Goal: Information Seeking & Learning: Learn about a topic

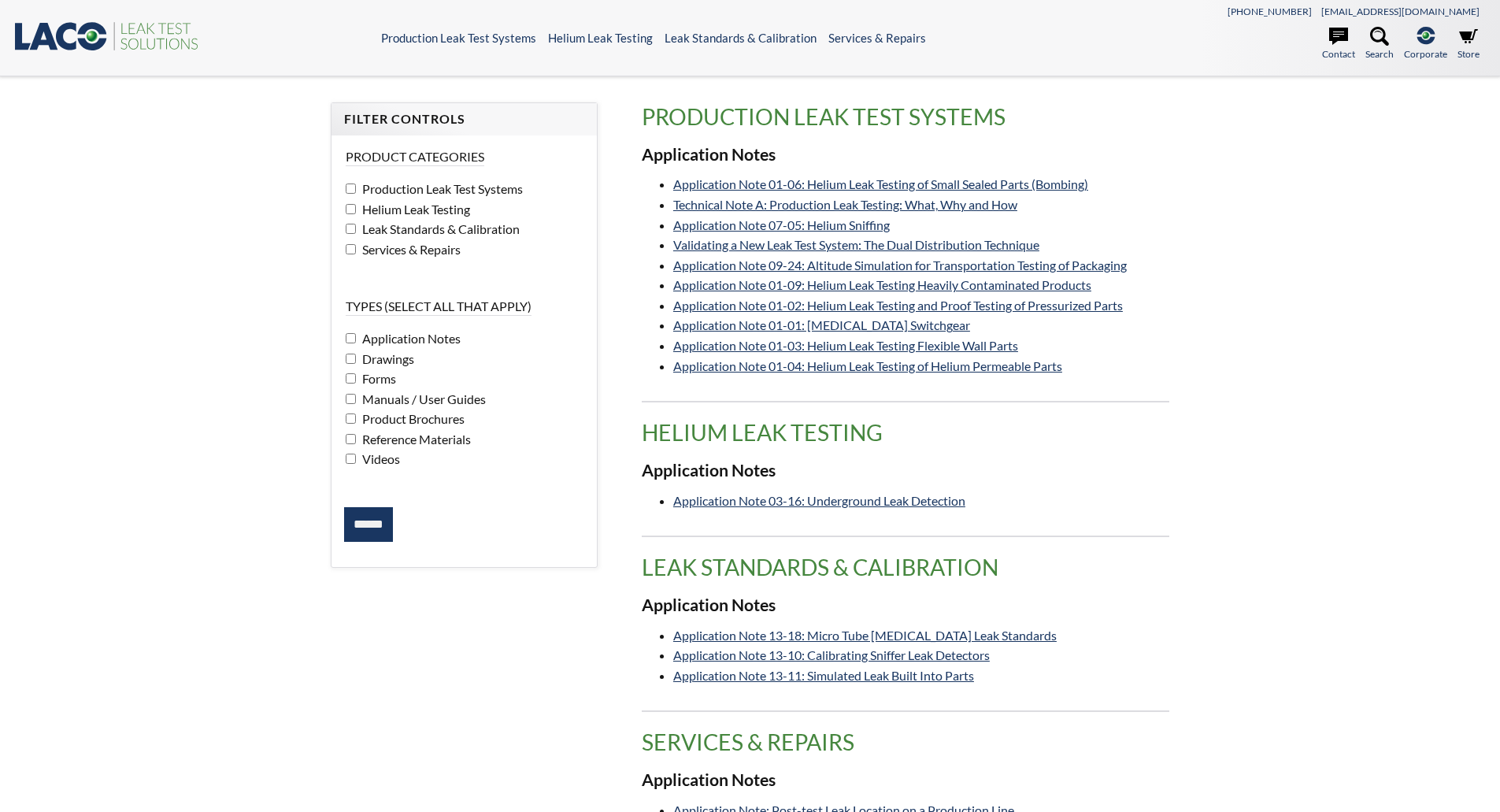
select select "Widżet języka Tłumacza"
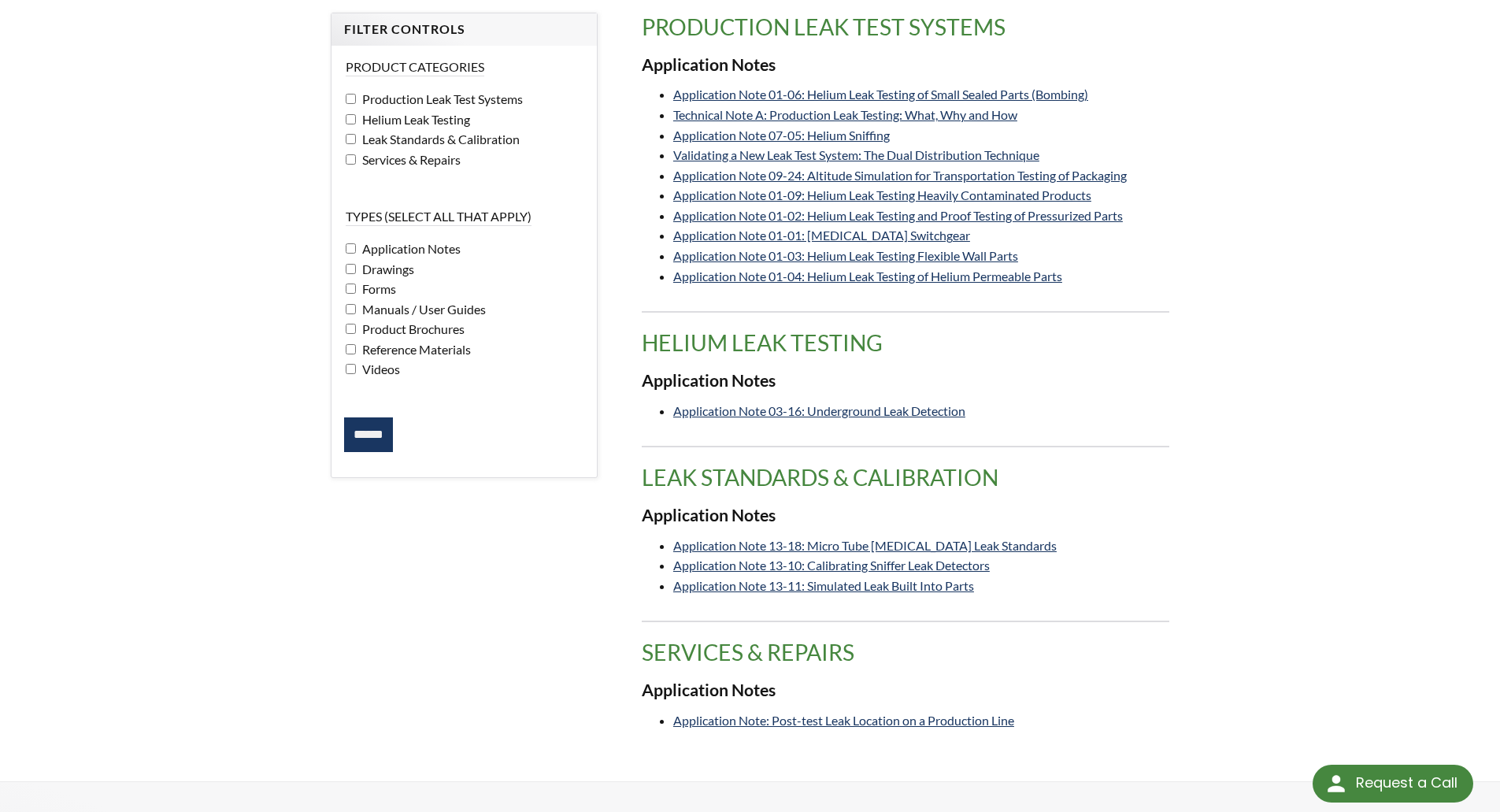
scroll to position [315, 0]
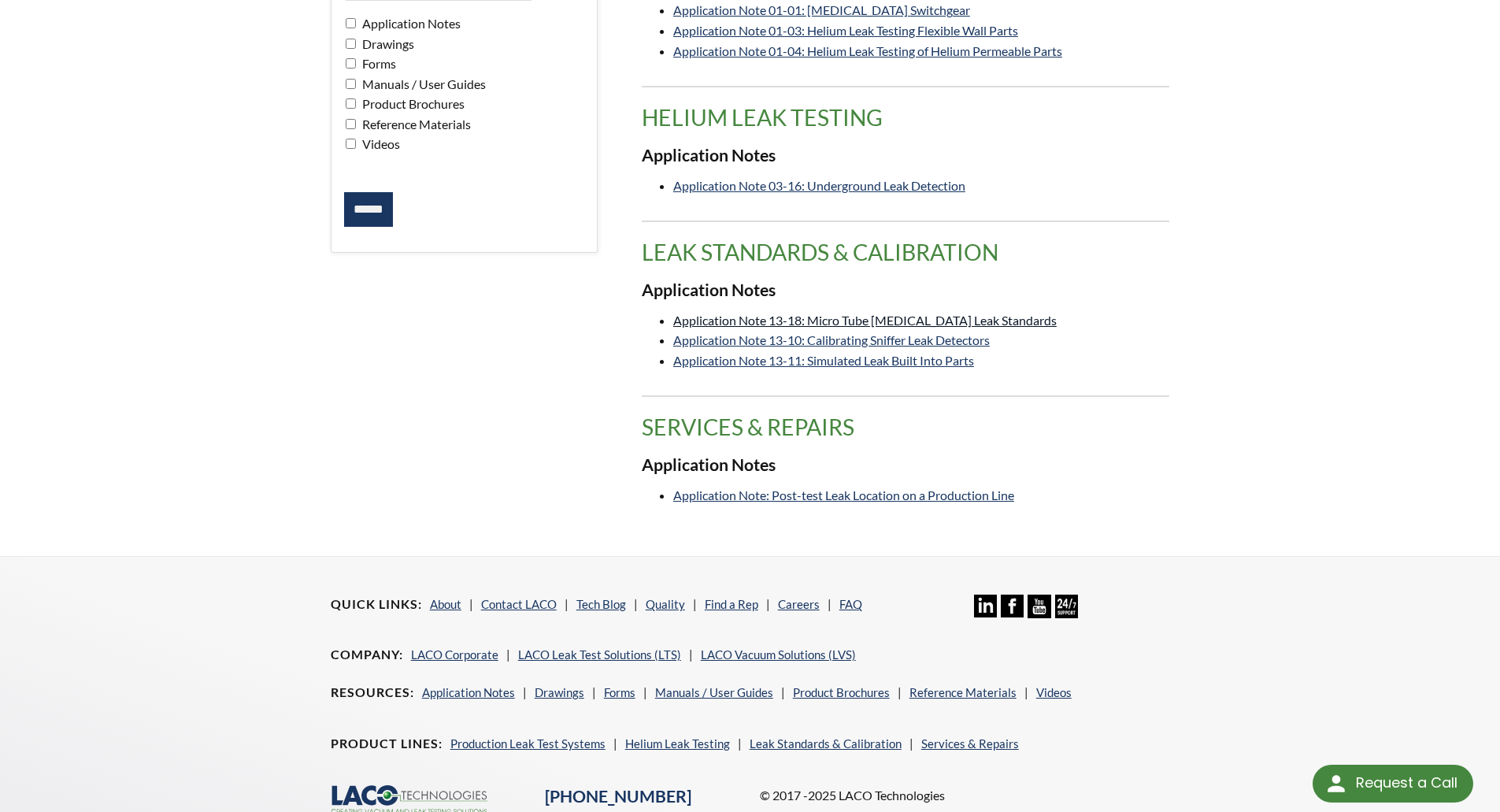
click at [917, 320] on link "Application Note 13-18: Micro Tube Capillary Leak Standards" at bounding box center [865, 320] width 384 height 15
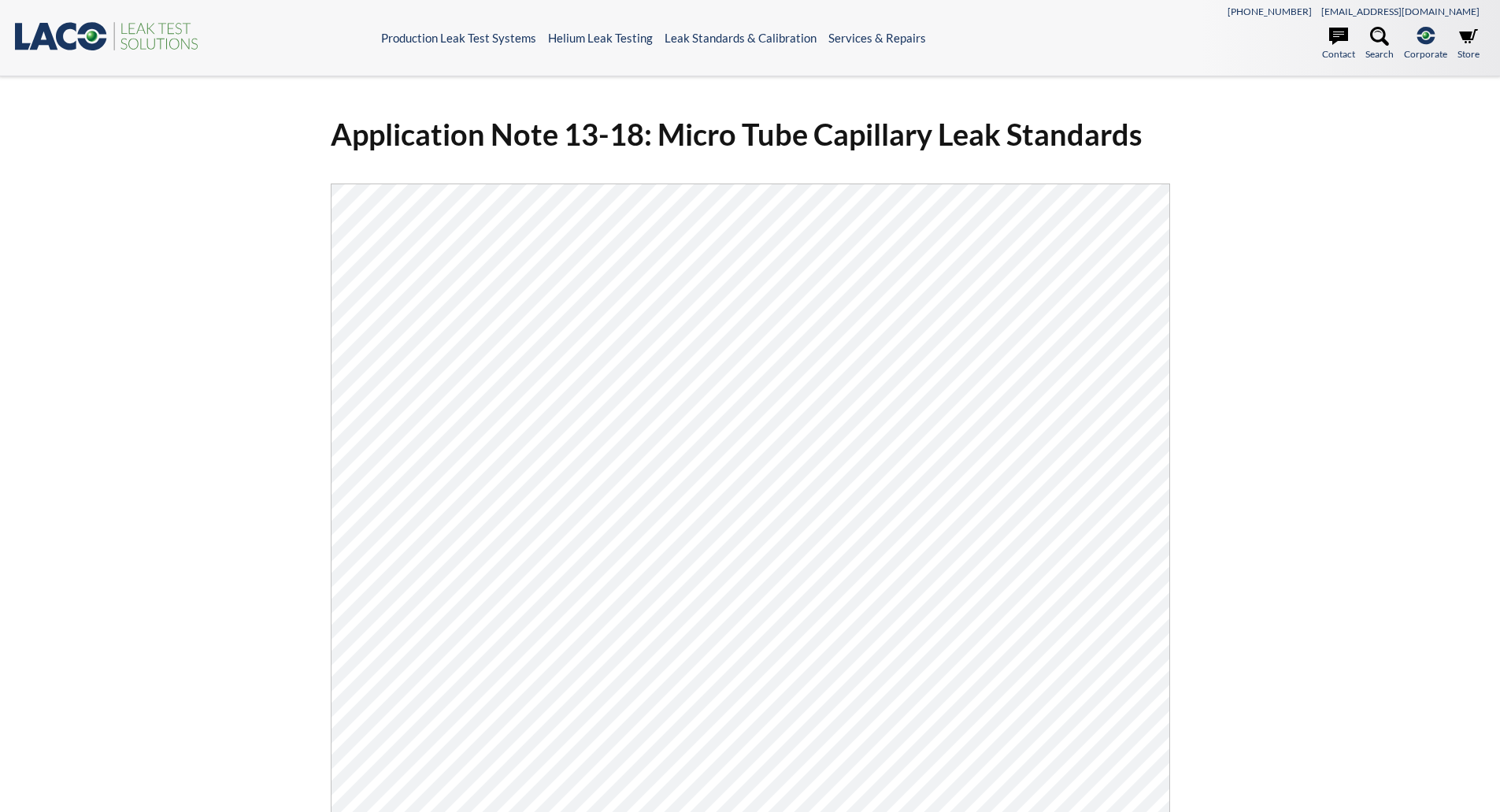
select select "Widżet języka Tłumacza"
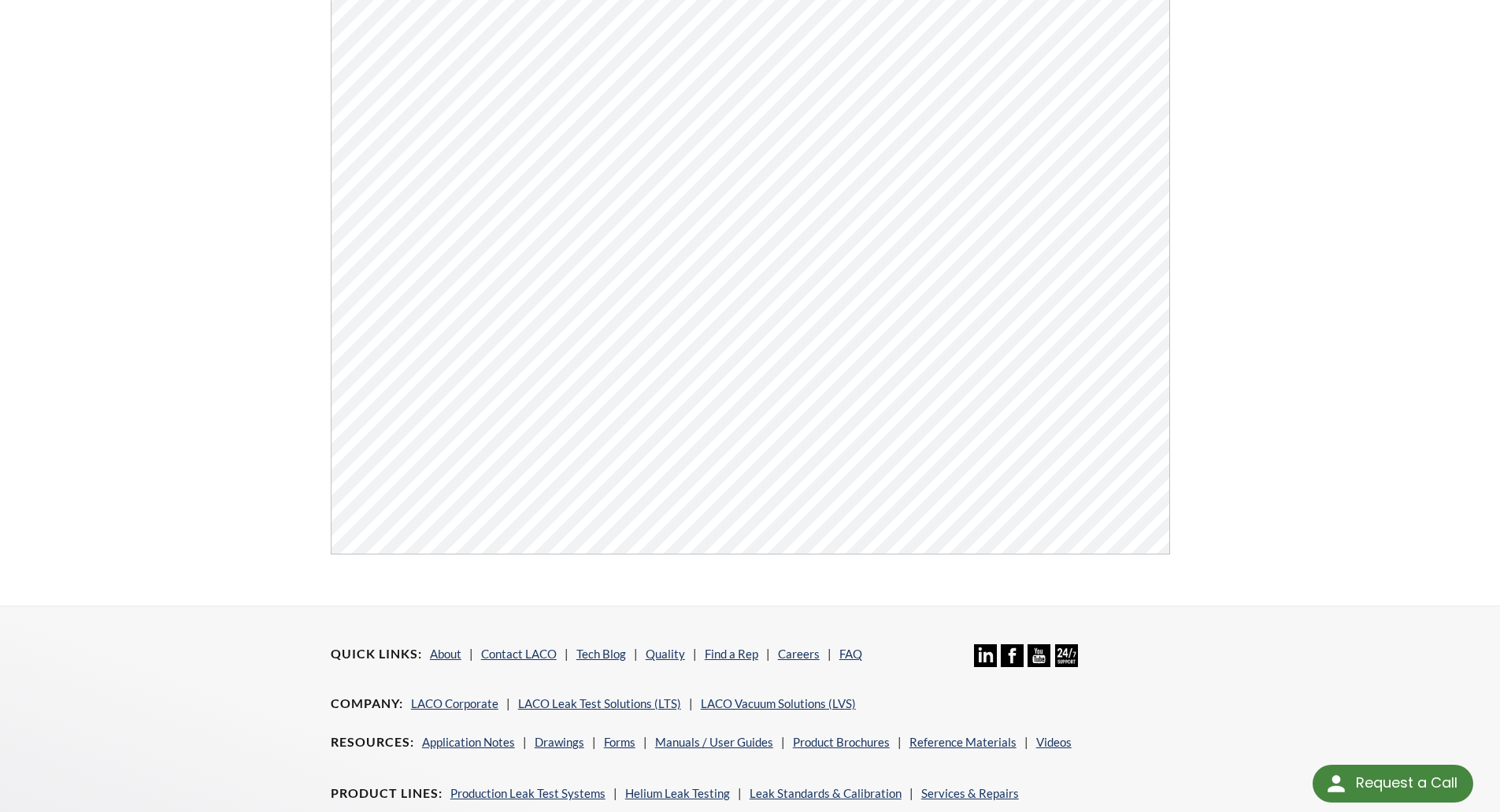
scroll to position [599, 0]
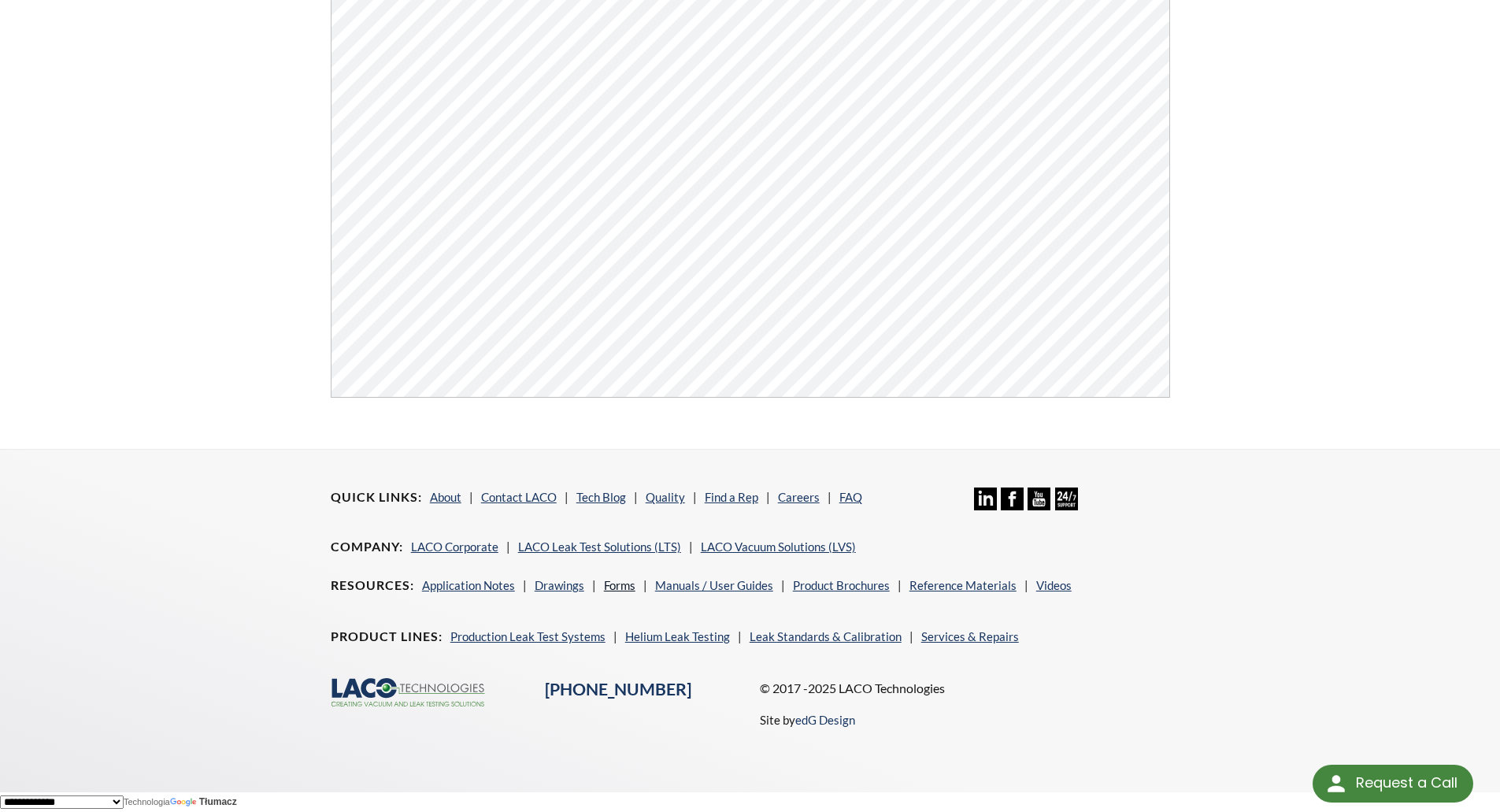
click at [620, 583] on link "Forms" at bounding box center [619, 584] width 32 height 14
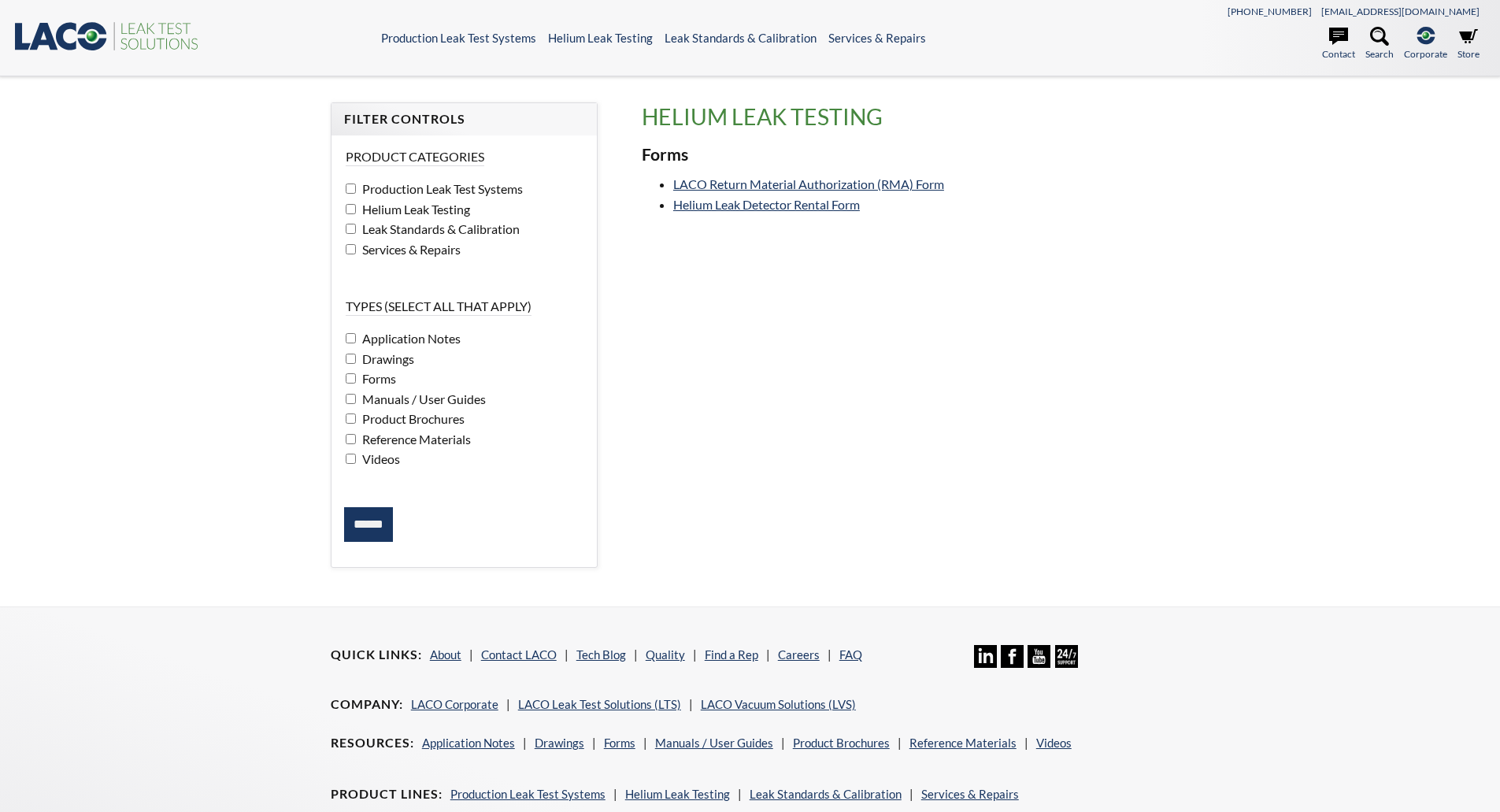
select select "Widżet języka Tłumacza"
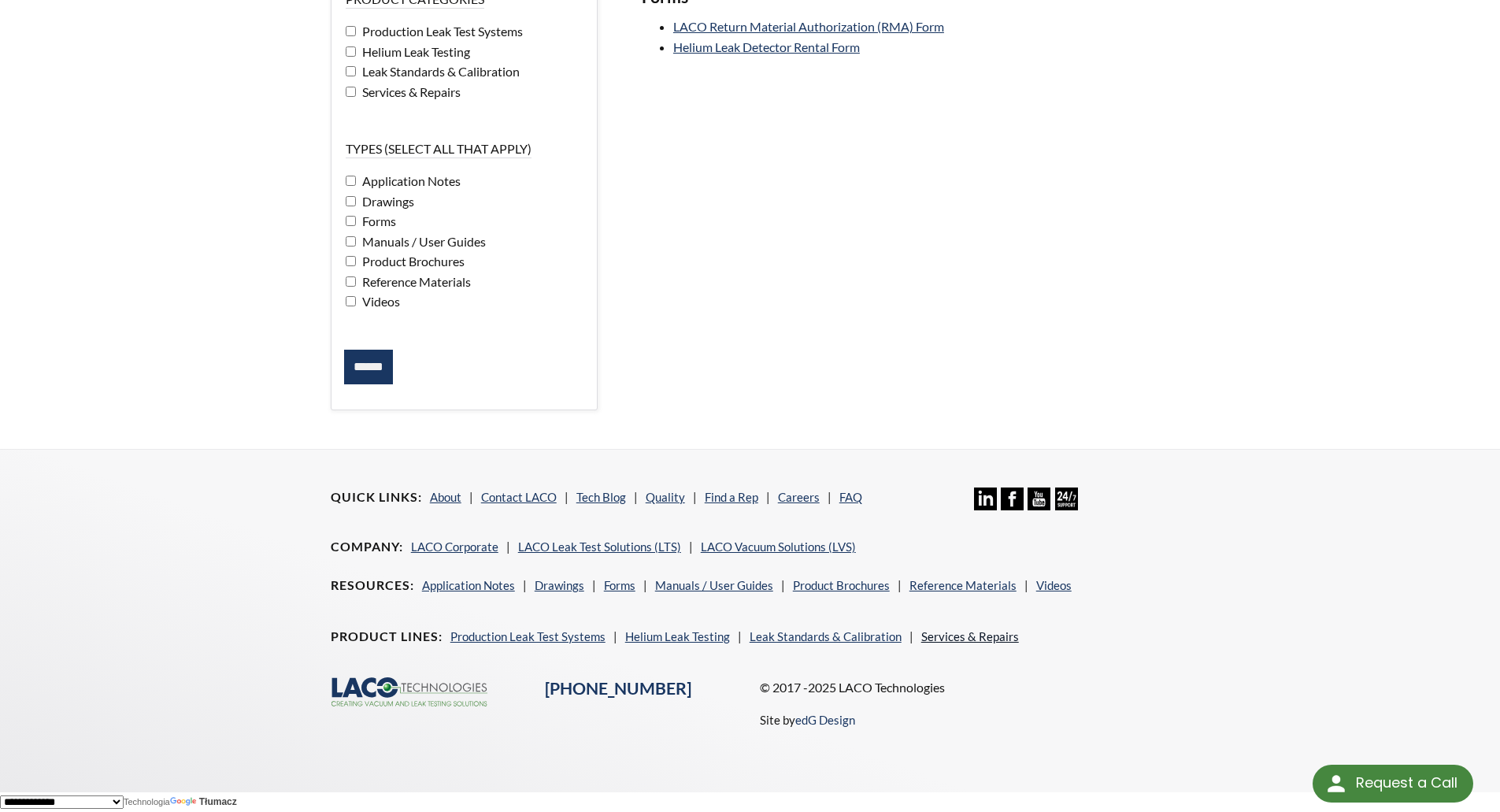
click at [954, 632] on link "Services & Repairs" at bounding box center [970, 636] width 98 height 14
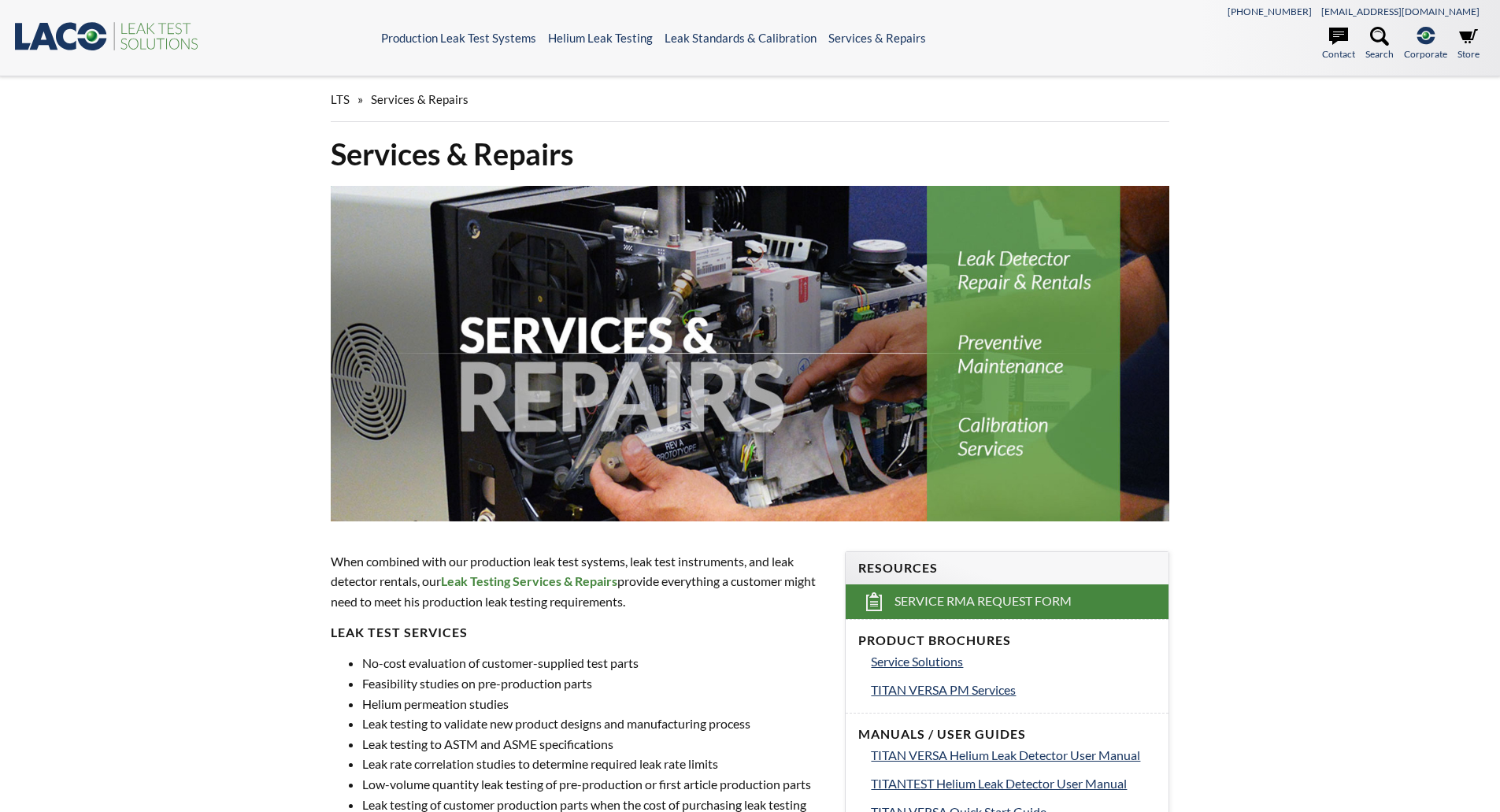
select select "Widżet języka Tłumacza"
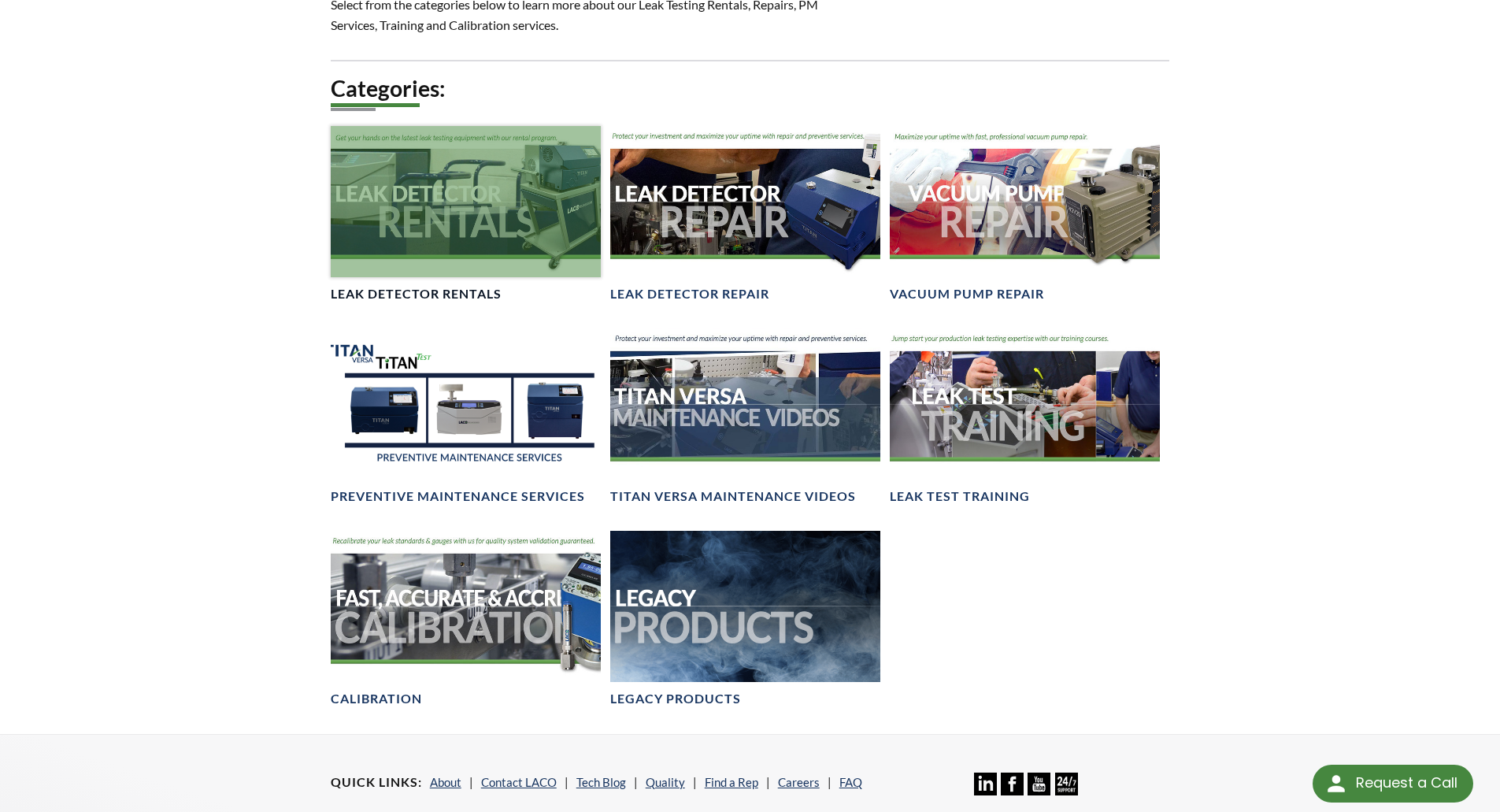
scroll to position [1232, 0]
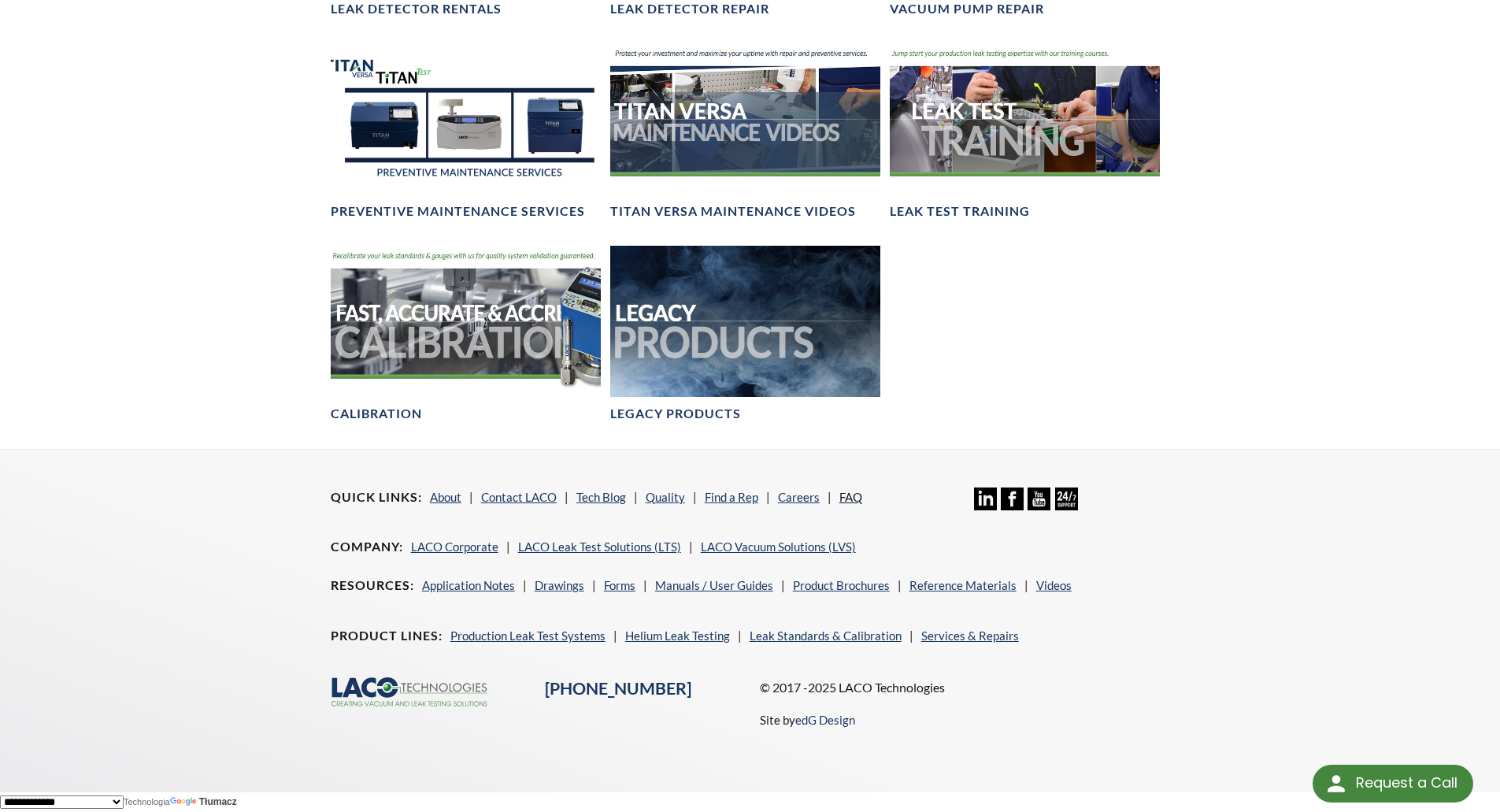
click at [853, 498] on link "FAQ" at bounding box center [851, 496] width 23 height 14
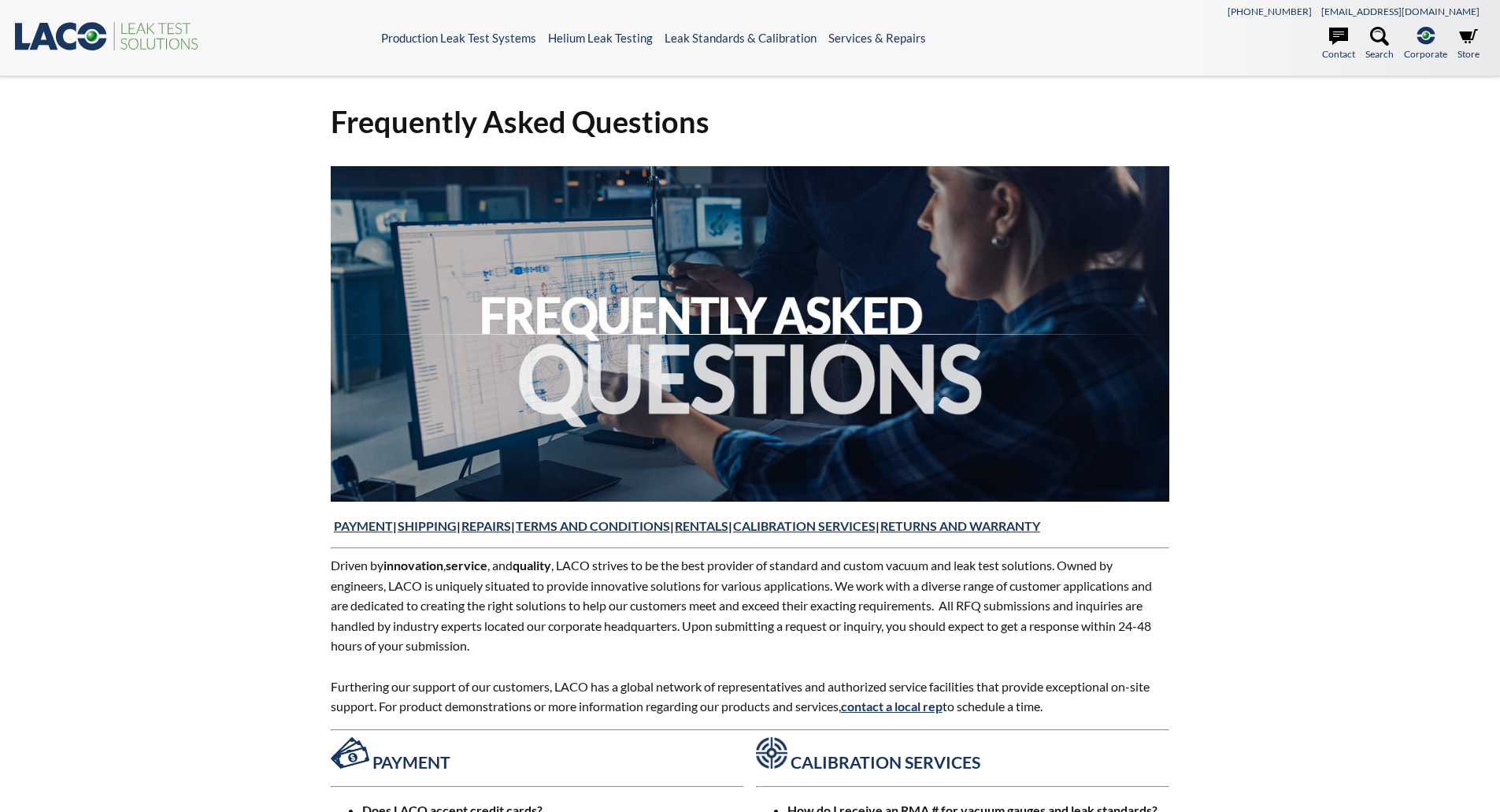
select select "Widżet języka Tłumacza"
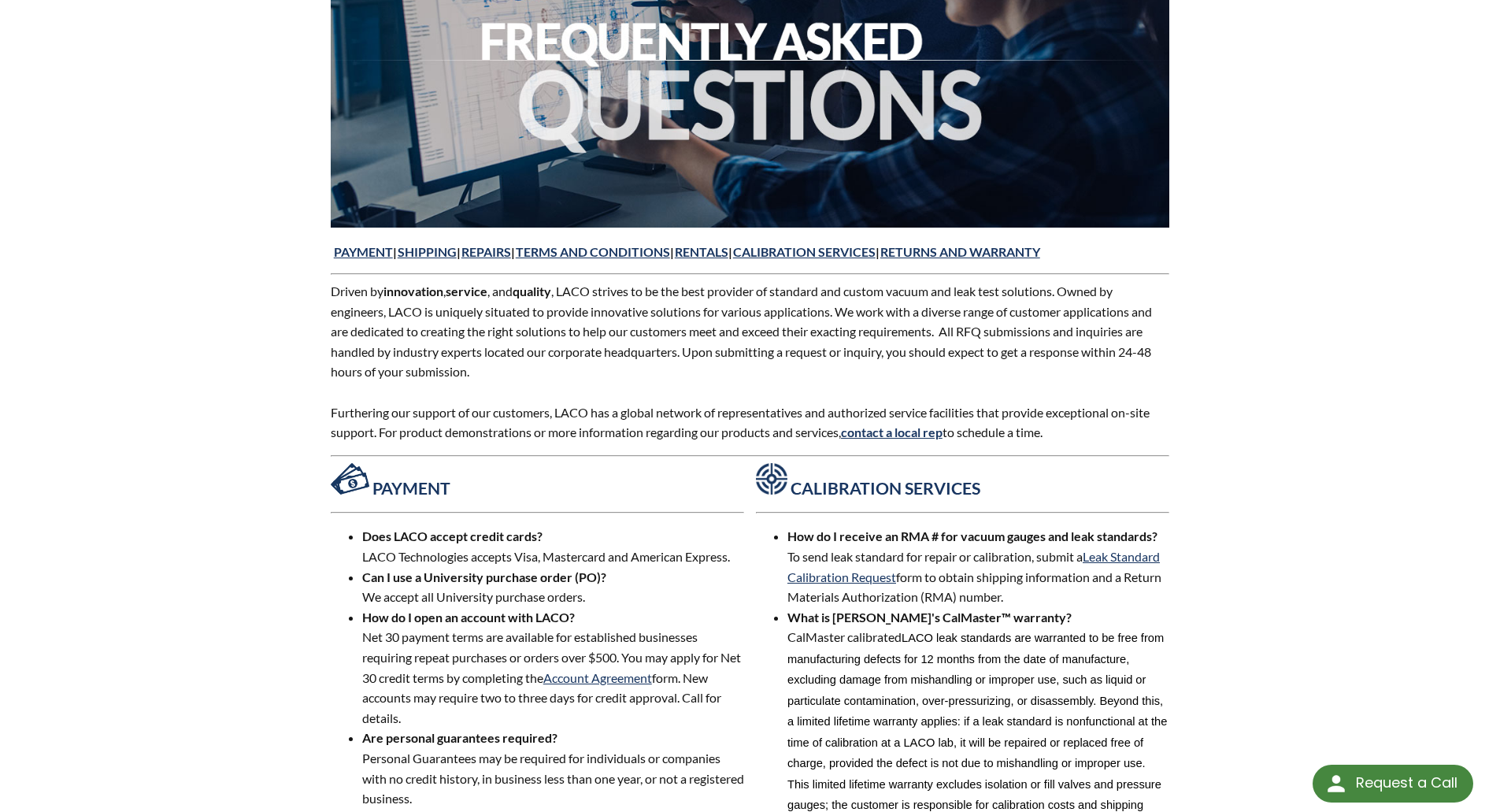
scroll to position [266, 0]
